Goal: Information Seeking & Learning: Check status

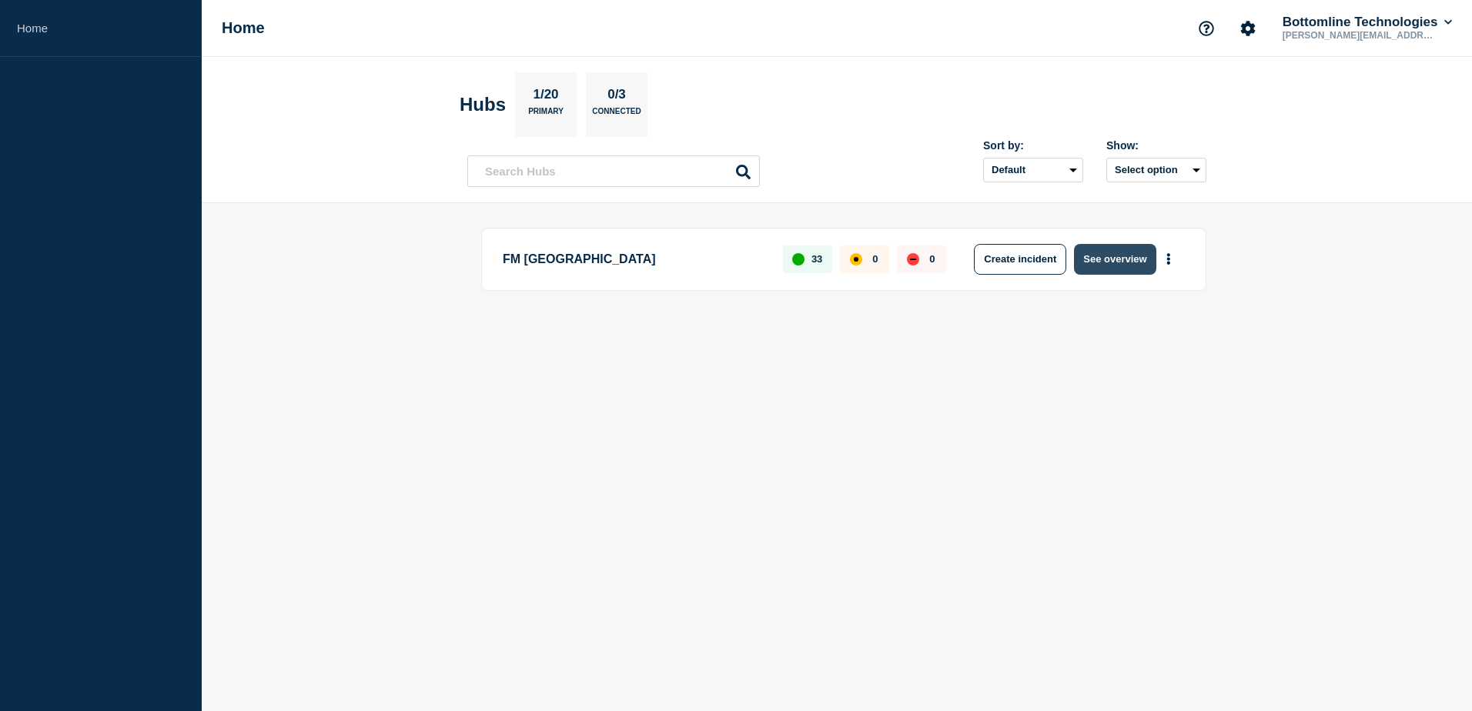
click at [1116, 271] on button "See overview" at bounding box center [1115, 259] width 82 height 31
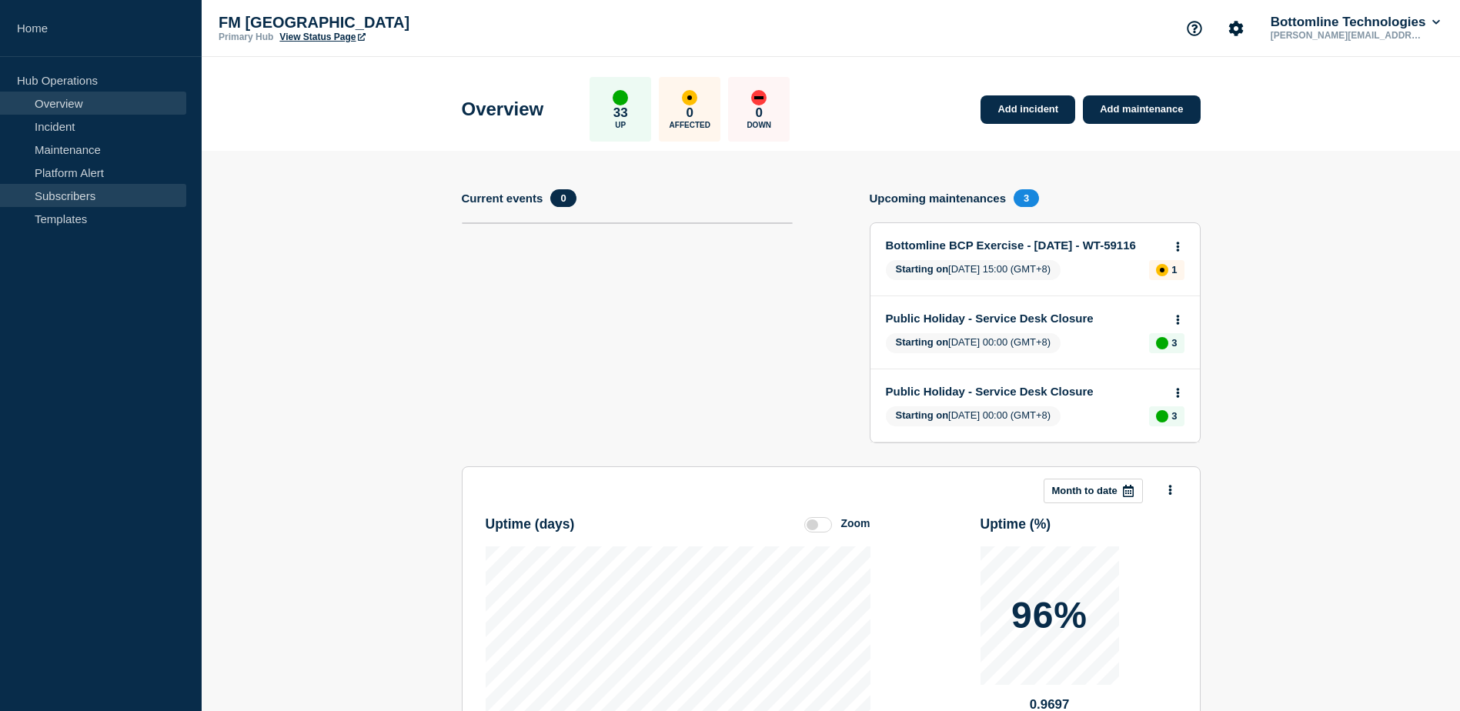
click at [92, 194] on link "Subscribers" at bounding box center [93, 195] width 186 height 23
click at [99, 168] on link "Platform Alert" at bounding box center [93, 172] width 186 height 23
click at [91, 147] on link "Maintenance" at bounding box center [93, 149] width 186 height 23
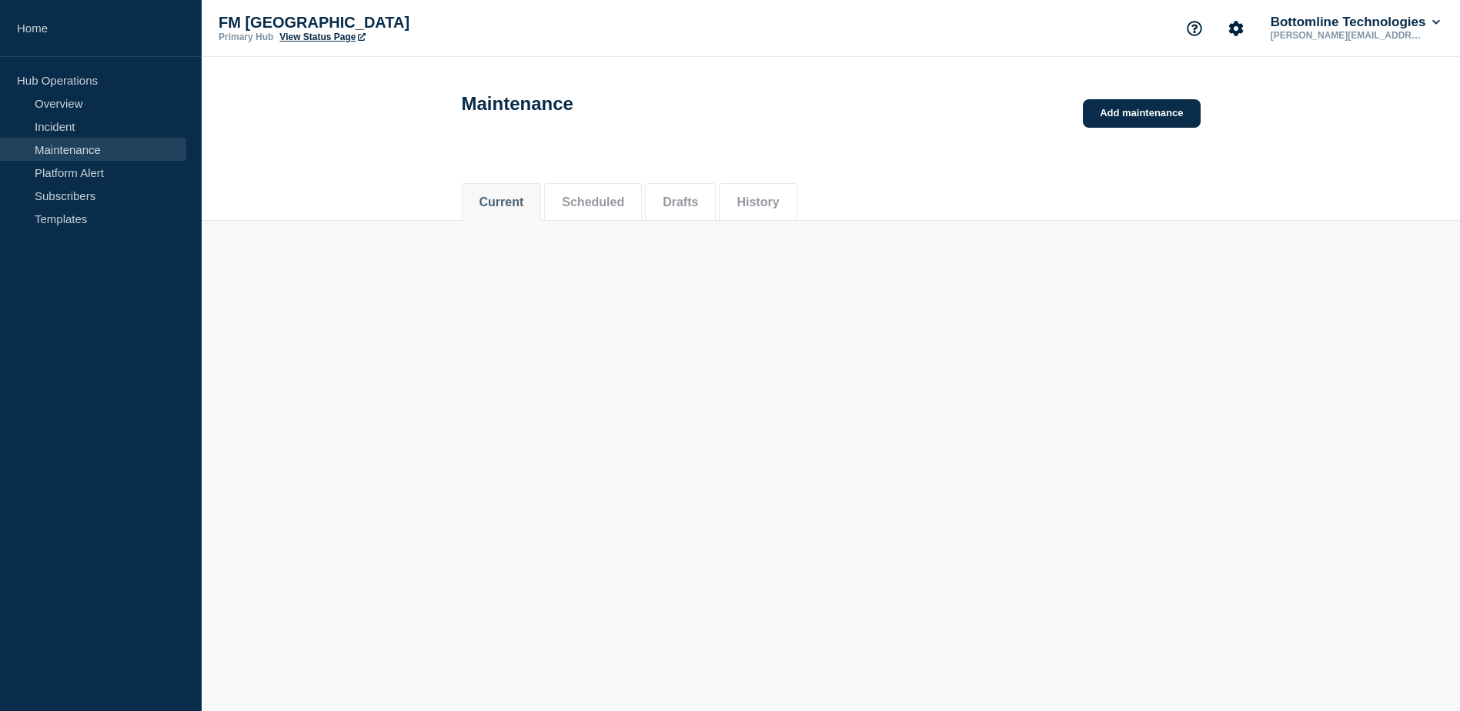
click at [85, 148] on link "Maintenance" at bounding box center [93, 149] width 186 height 23
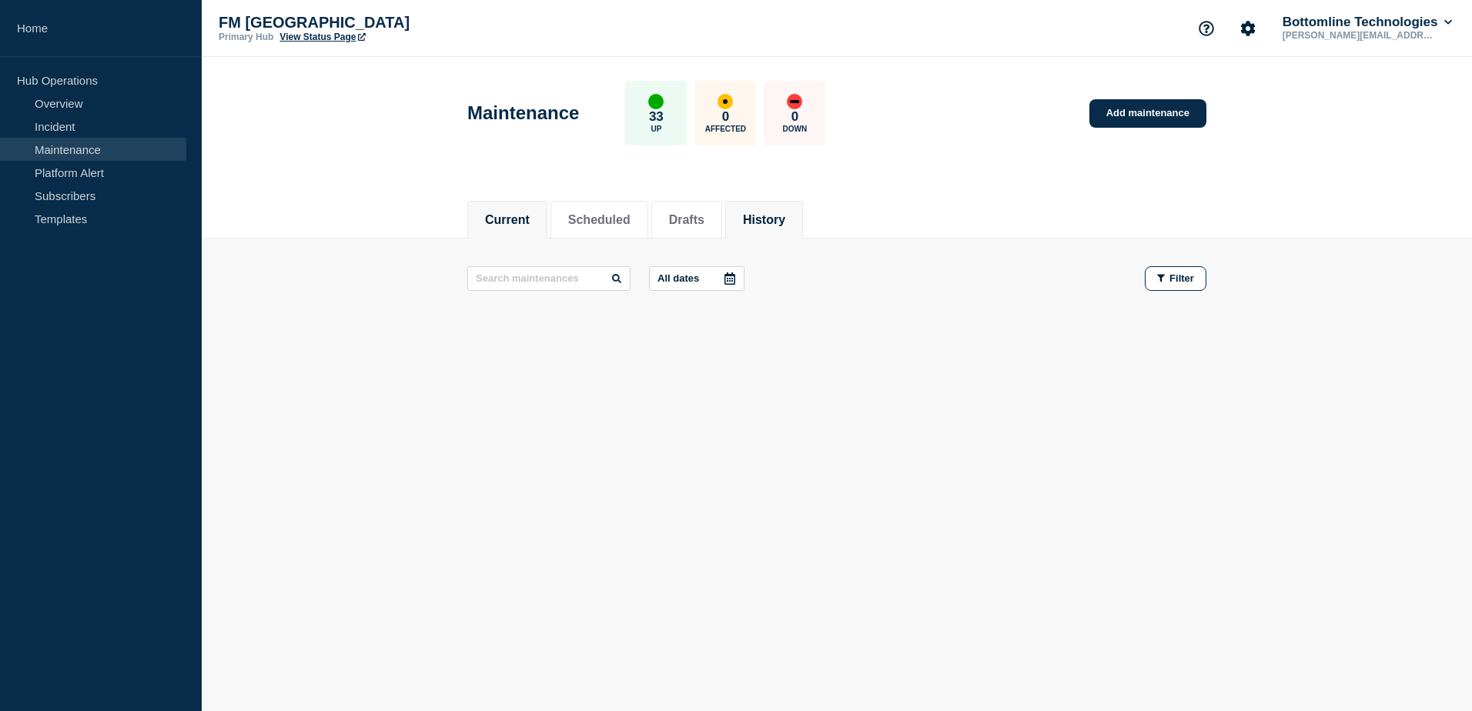
click at [785, 221] on button "History" at bounding box center [764, 220] width 42 height 14
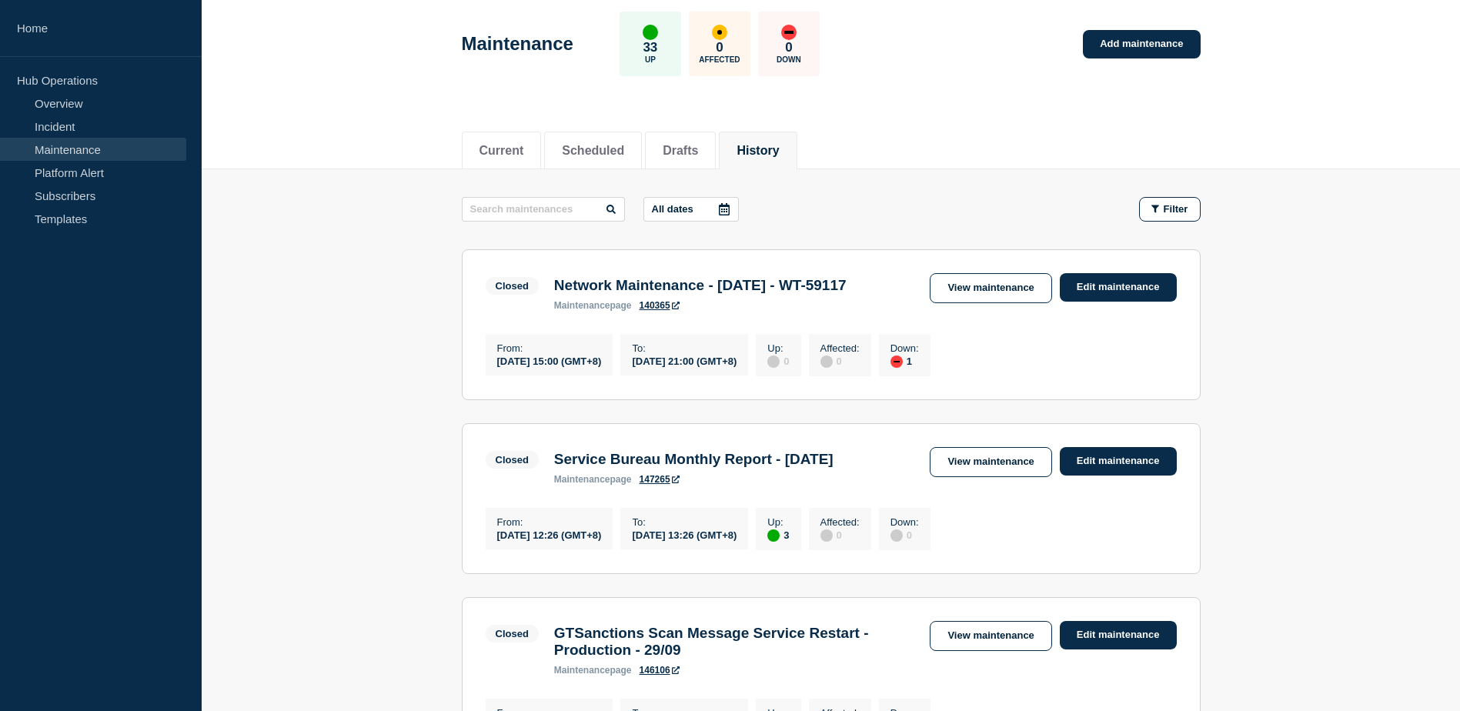
scroll to position [154, 0]
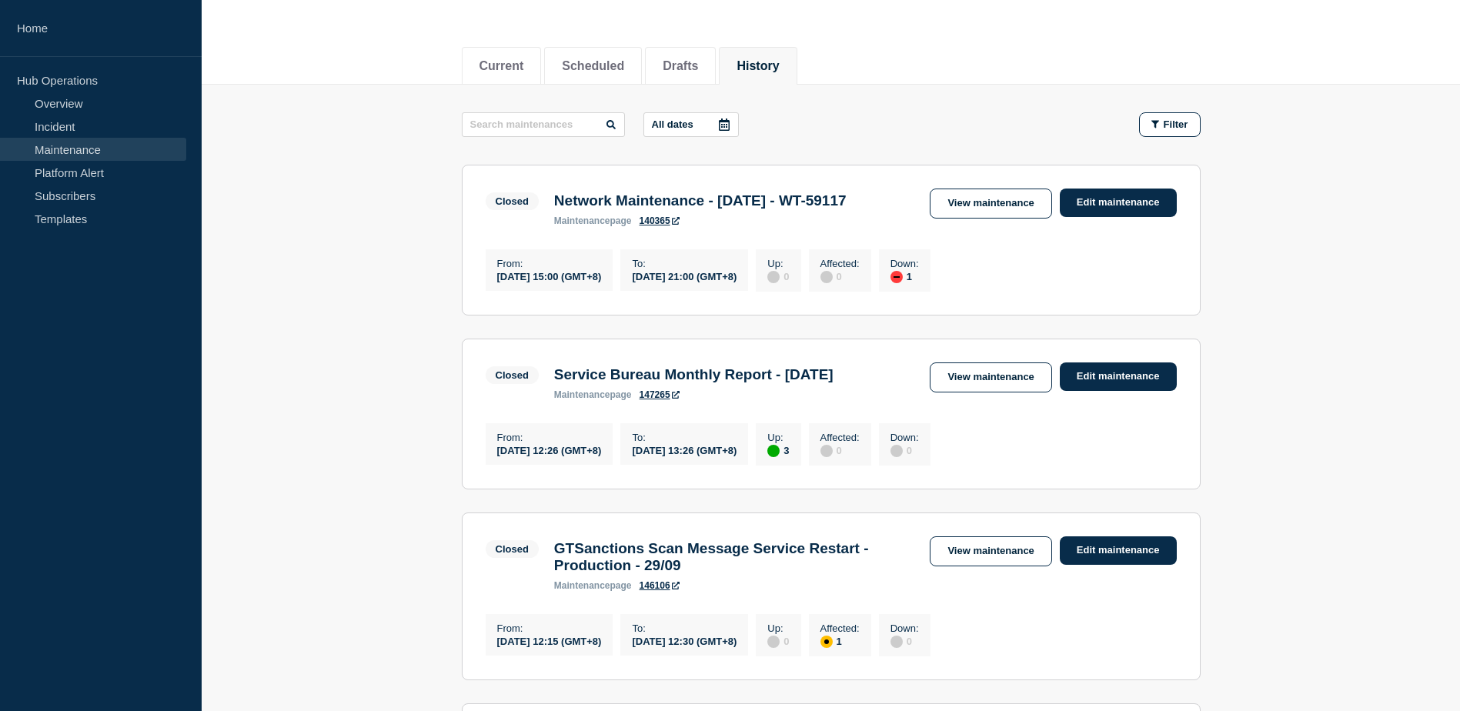
drag, startPoint x: 687, startPoint y: 232, endPoint x: 545, endPoint y: 202, distance: 144.8
click at [545, 202] on div "Closed Network Maintenance - [DATE] - WT-59117 maintenance page 140365" at bounding box center [670, 208] width 369 height 38
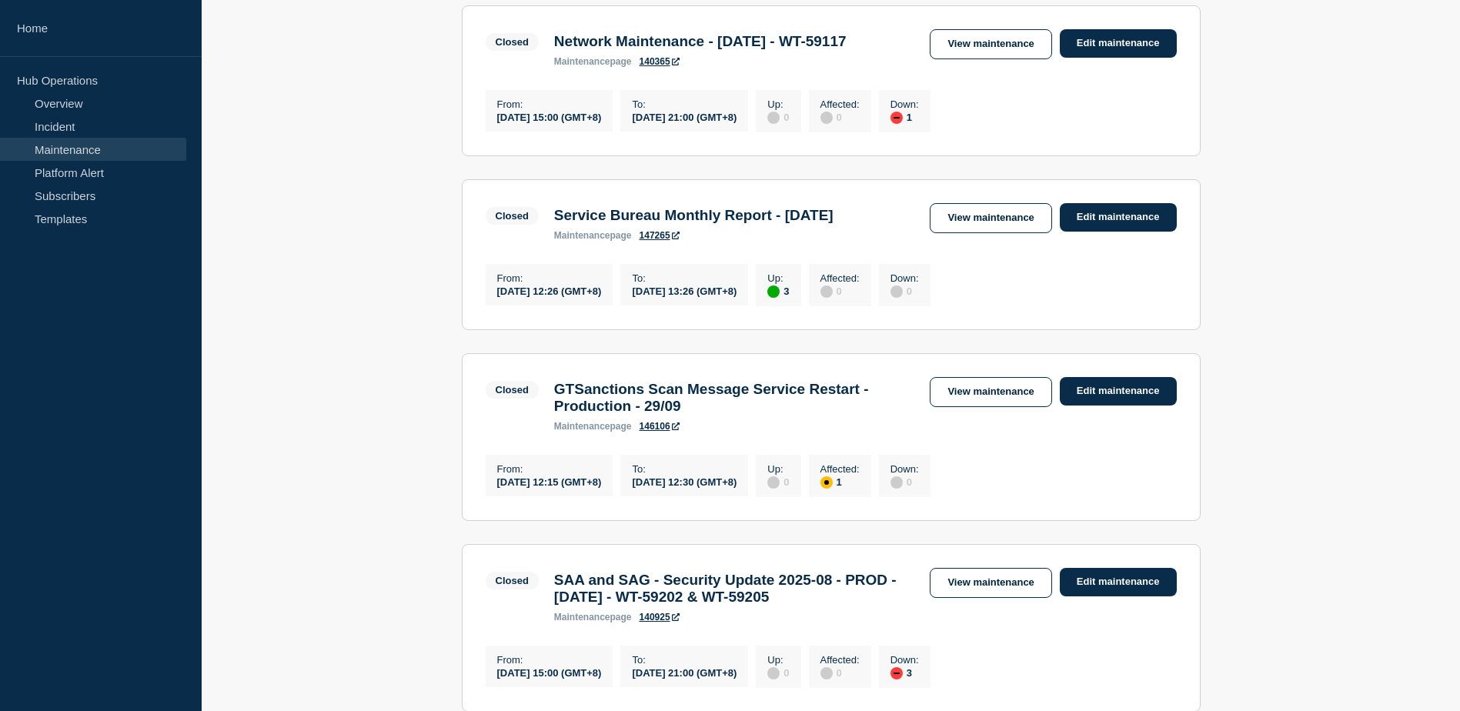
scroll to position [231, 0]
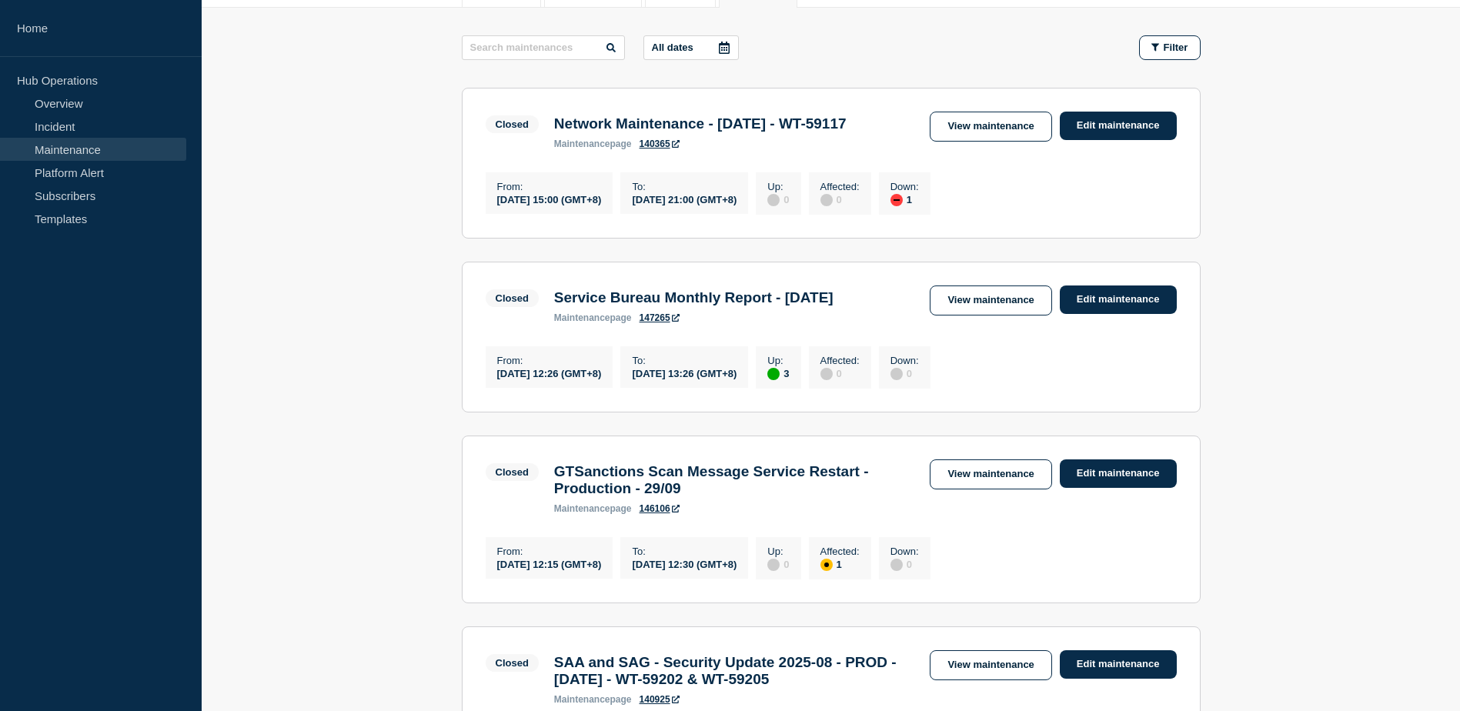
click at [667, 306] on h3 "Service Bureau Monthly Report - [DATE]" at bounding box center [693, 297] width 279 height 17
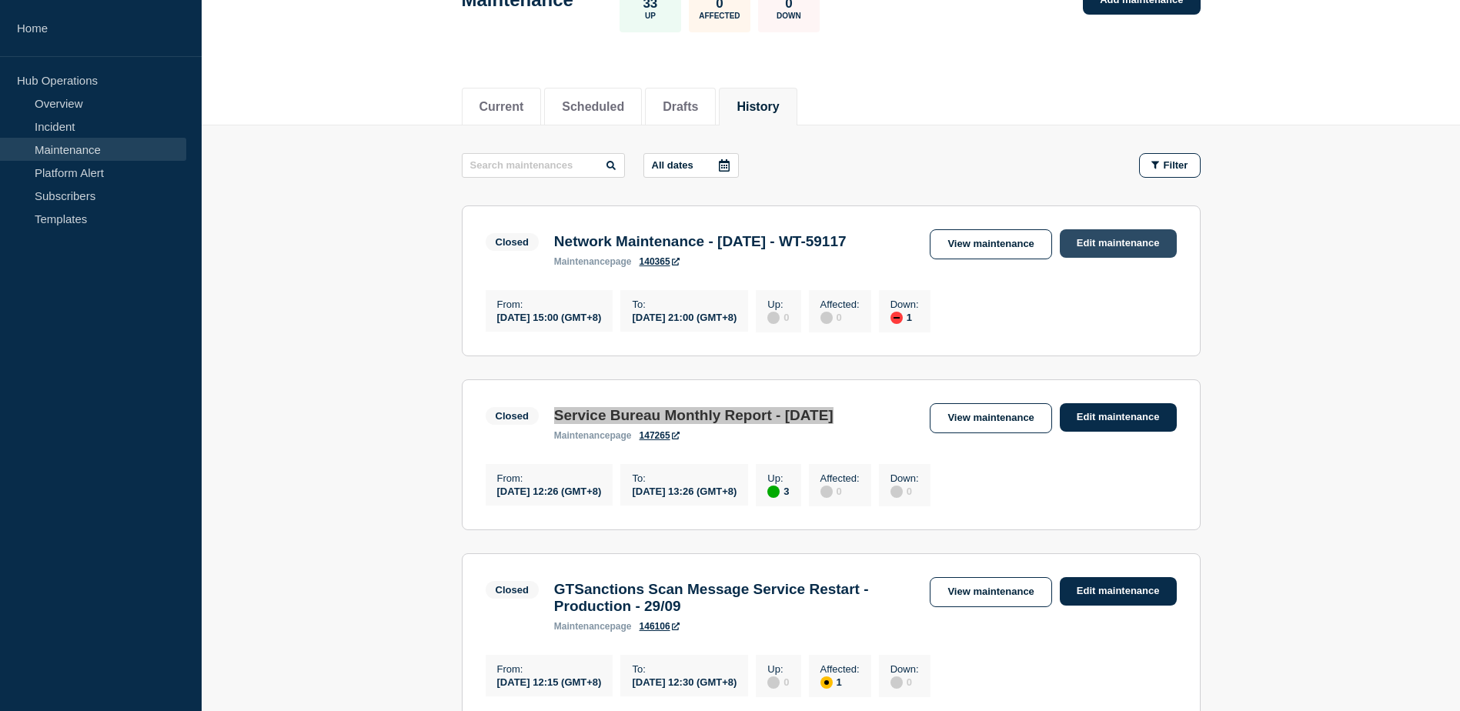
scroll to position [0, 0]
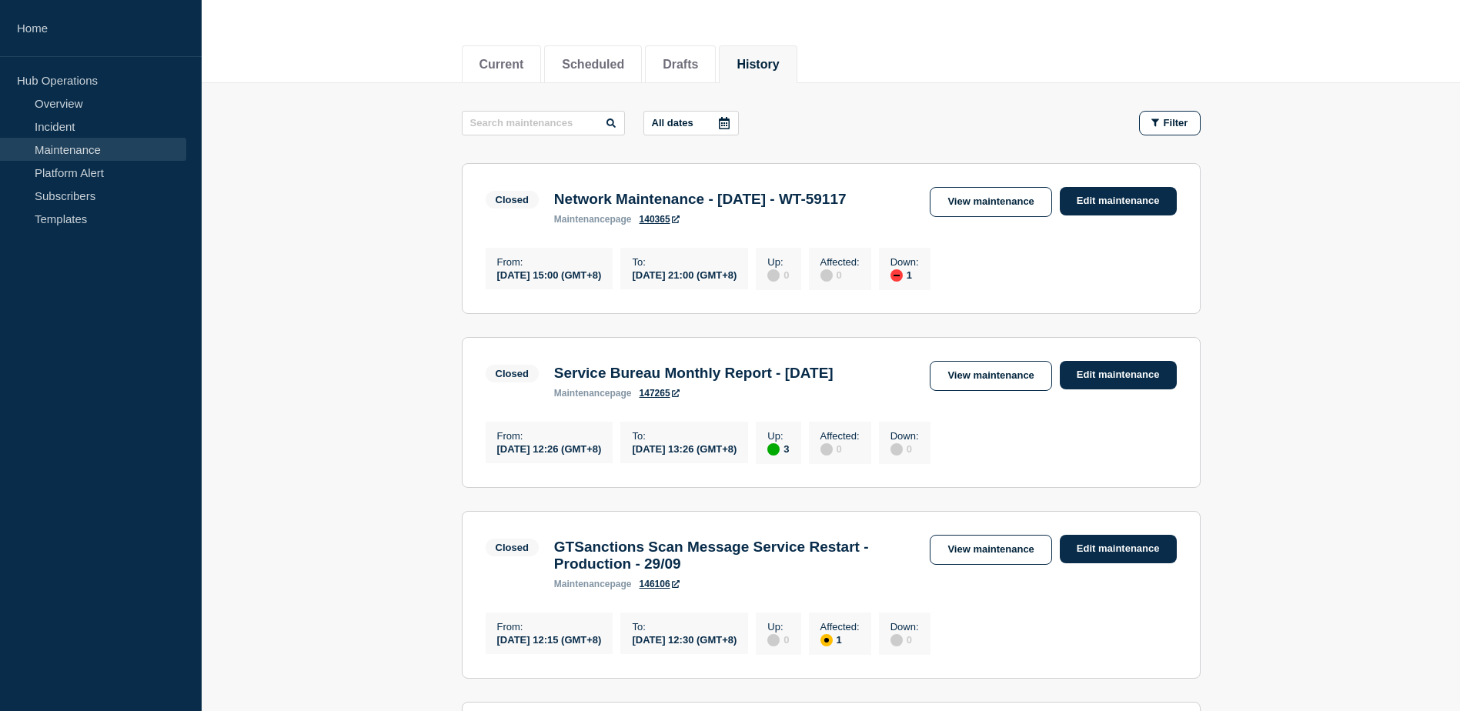
scroll to position [154, 0]
